Goal: Find specific page/section: Find specific page/section

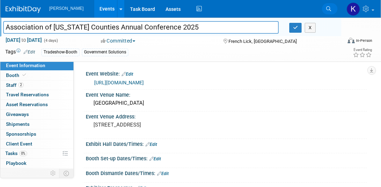
click at [326, 8] on icon at bounding box center [328, 8] width 5 height 5
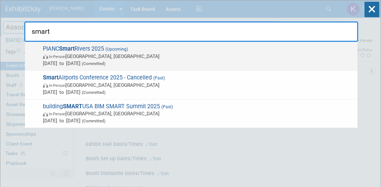
type input "smart"
click at [78, 47] on span "PIANC Smart Rivers 2025 (Upcoming) In-Person [GEOGRAPHIC_DATA], [GEOGRAPHIC_DAT…" at bounding box center [197, 55] width 313 height 21
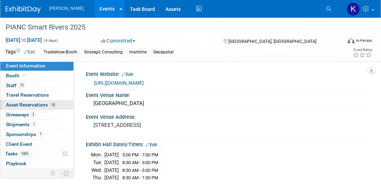
click at [23, 105] on span "Asset Reservations 10" at bounding box center [31, 105] width 51 height 6
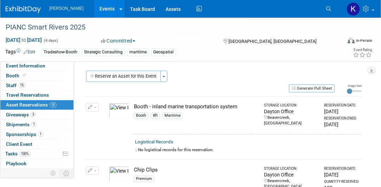
click at [114, 109] on img at bounding box center [119, 110] width 20 height 15
